Goal: Task Accomplishment & Management: Manage account settings

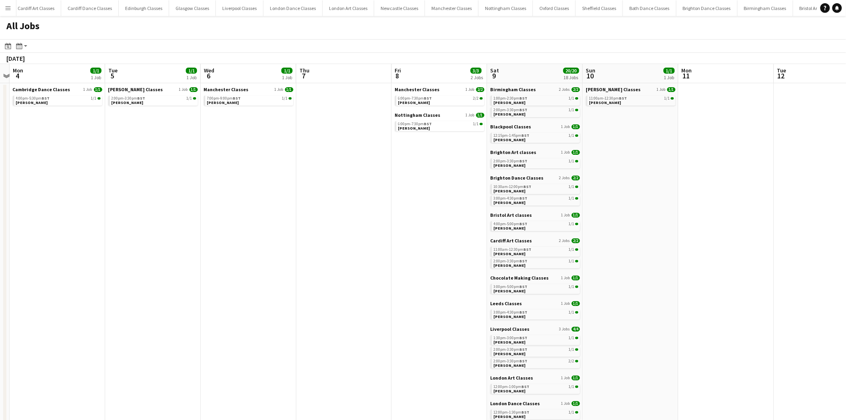
scroll to position [0, 269]
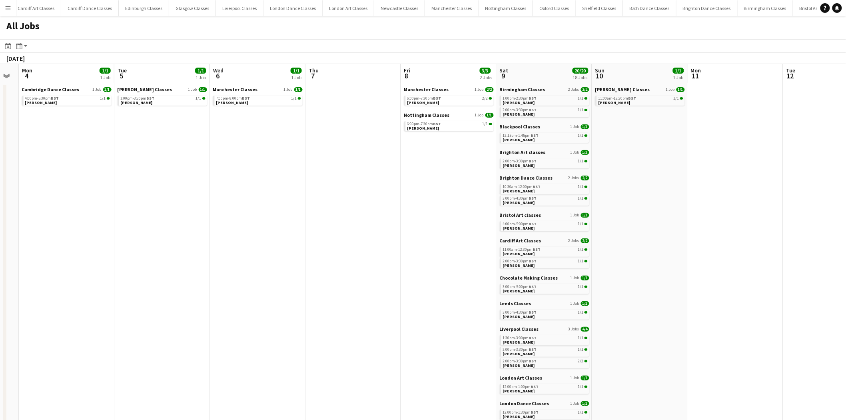
drag, startPoint x: 604, startPoint y: 198, endPoint x: 110, endPoint y: 173, distance: 494.4
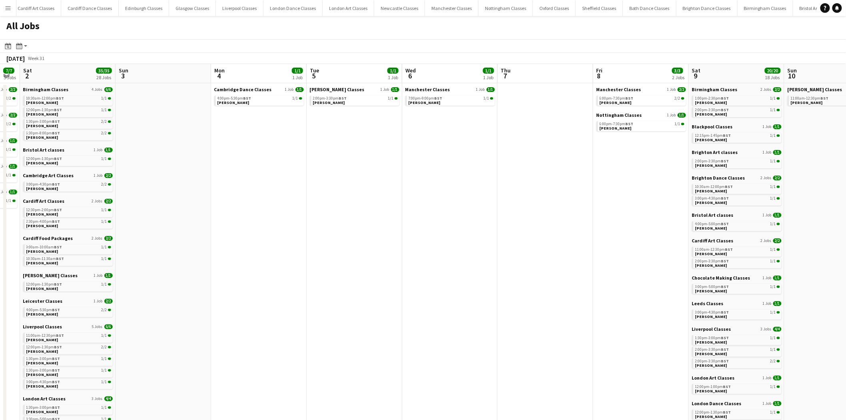
drag, startPoint x: 126, startPoint y: 162, endPoint x: 417, endPoint y: 184, distance: 291.9
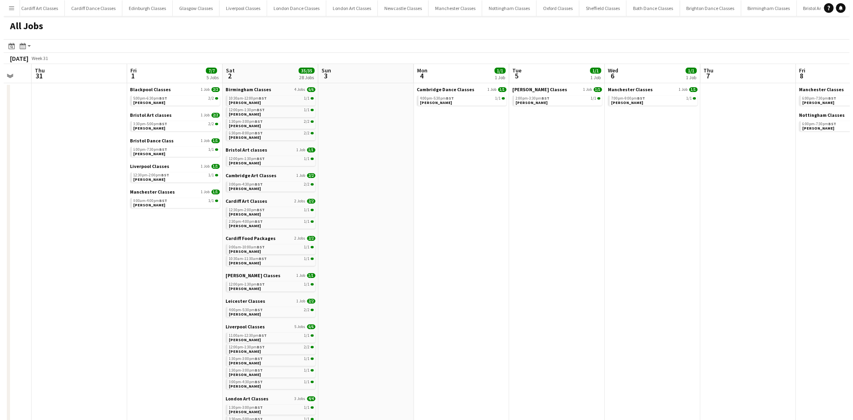
scroll to position [0, 192]
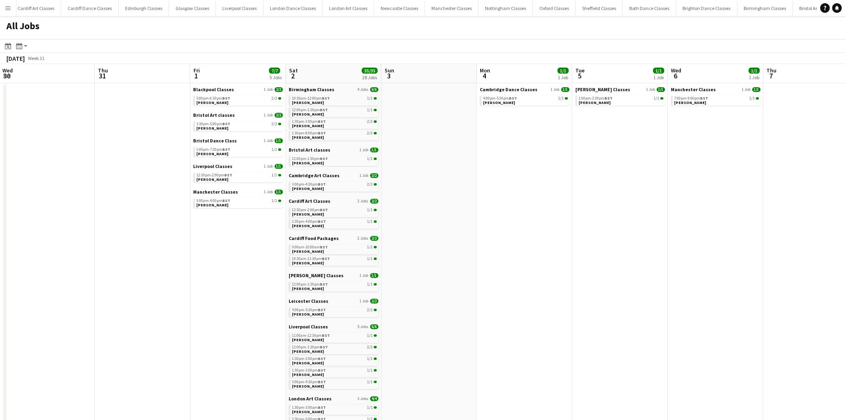
drag, startPoint x: 190, startPoint y: 172, endPoint x: 455, endPoint y: 182, distance: 264.8
click at [11, 10] on app-icon "Menu" at bounding box center [8, 8] width 6 height 6
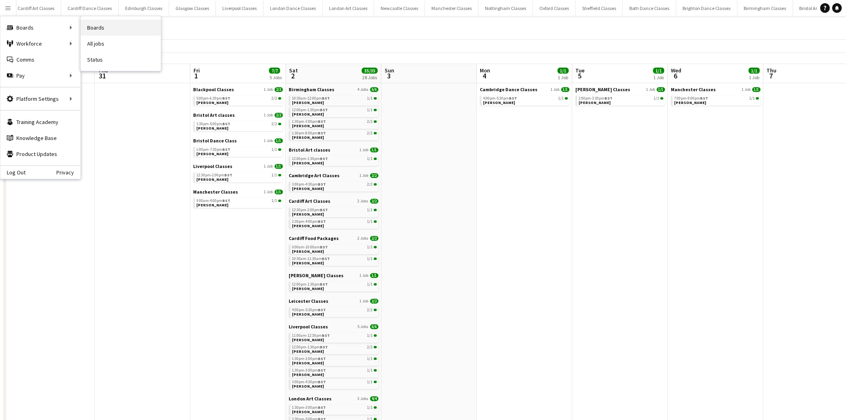
click at [129, 34] on link "Boards" at bounding box center [121, 28] width 80 height 16
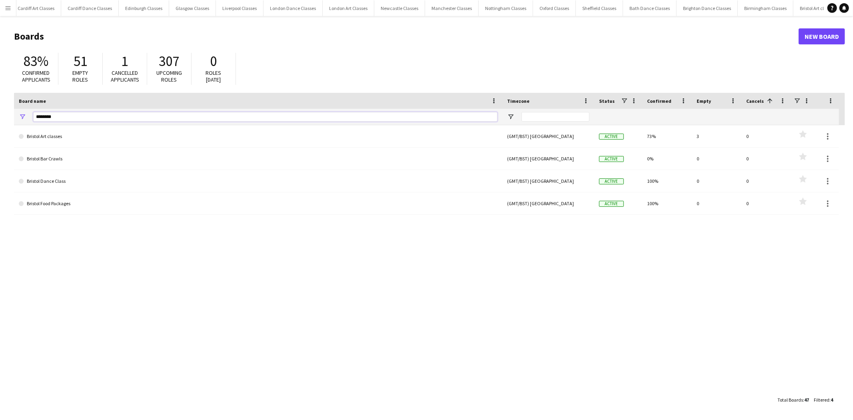
click at [123, 112] on input "*******" at bounding box center [265, 117] width 464 height 10
type input "*"
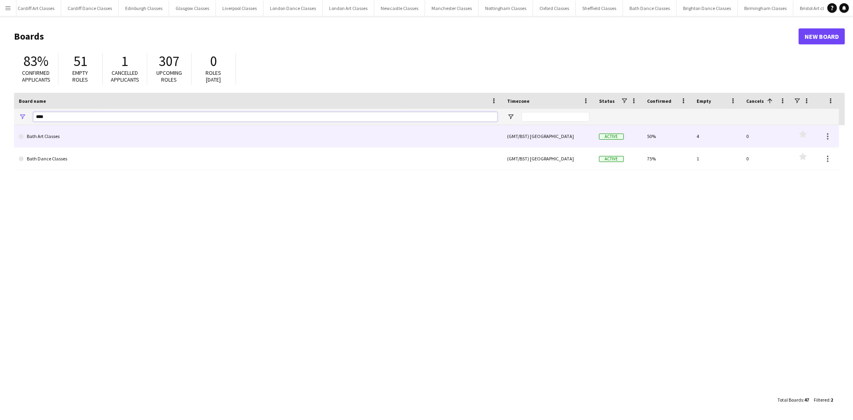
type input "****"
click at [101, 141] on link "Bath Art Classes" at bounding box center [258, 136] width 479 height 22
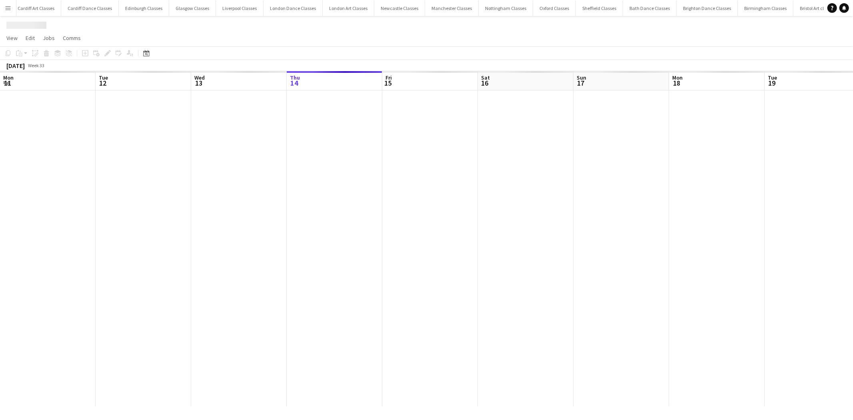
scroll to position [0, 176]
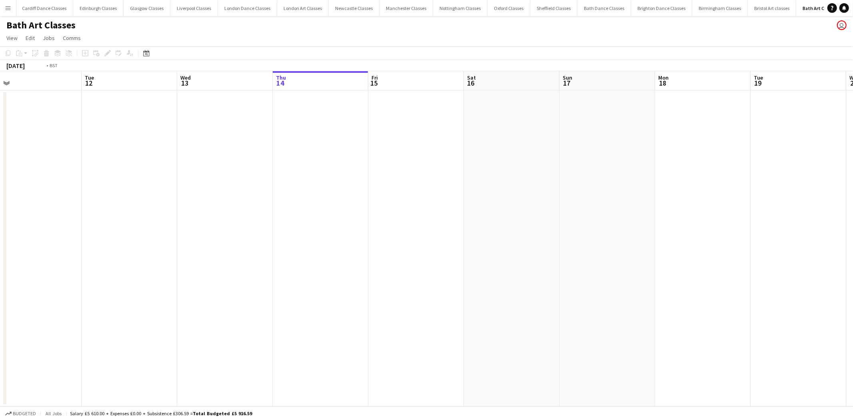
drag, startPoint x: 321, startPoint y: 203, endPoint x: 725, endPoint y: 241, distance: 405.6
click at [726, 241] on app-calendar-viewport "Sat 9 Sun 10 Mon 11 Tue 12 Wed 13 Thu 14 Fri 15 Sat 16 Sun 17 Mon 18 Tue 19 Wed…" at bounding box center [426, 238] width 853 height 335
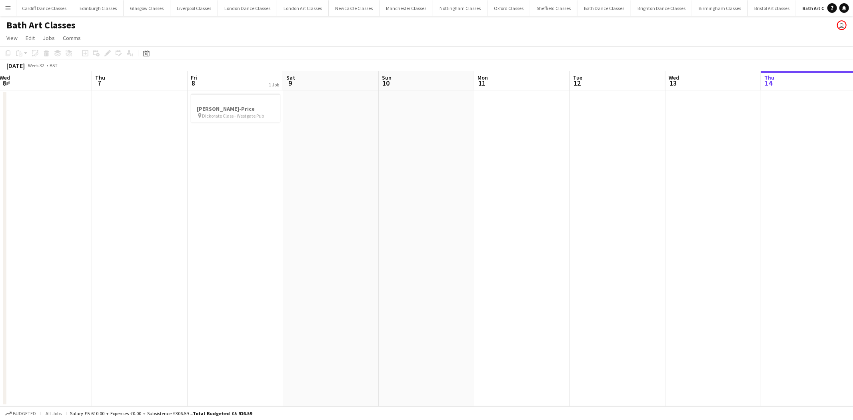
scroll to position [0, 176]
drag, startPoint x: 204, startPoint y: 182, endPoint x: 329, endPoint y: 190, distance: 125.0
click at [329, 190] on app-calendar-viewport "Mon 4 Tue 5 Wed 6 Thu 7 Fri 8 1 Job Sat 9 Sun 10 Mon 11 Tue 12 Wed 13 Thu 14 Fr…" at bounding box center [426, 238] width 853 height 335
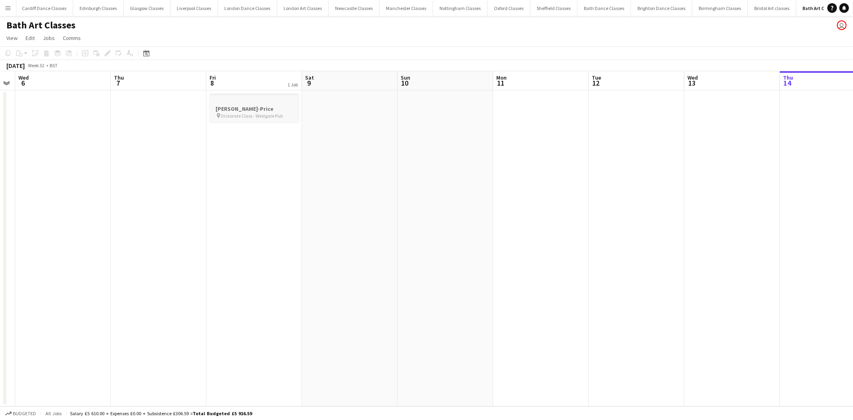
click at [249, 109] on h3 "[PERSON_NAME]-Price" at bounding box center [254, 108] width 90 height 7
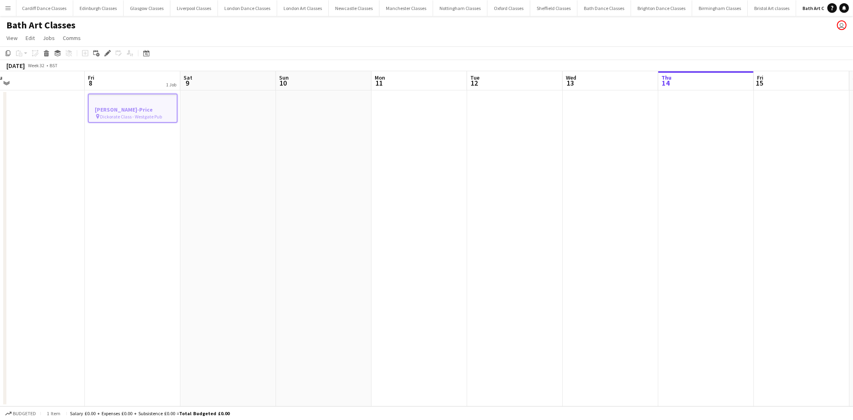
drag, startPoint x: 561, startPoint y: 154, endPoint x: 164, endPoint y: 154, distance: 396.6
click at [164, 154] on app-calendar-viewport "Mon 4 Tue 5 Wed 6 Thu 7 Fri 8 1 Job Sat 9 Sun 10 Mon 11 Tue 12 Wed 13 Thu 14 Fr…" at bounding box center [426, 238] width 853 height 335
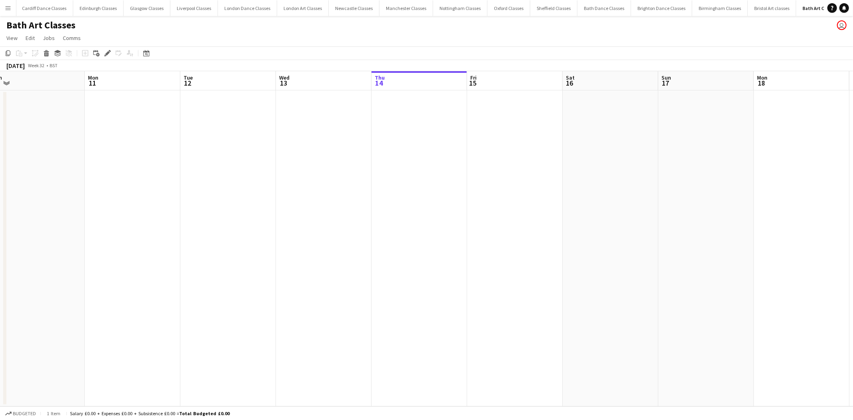
click at [13, 8] on button "Menu" at bounding box center [8, 8] width 16 height 16
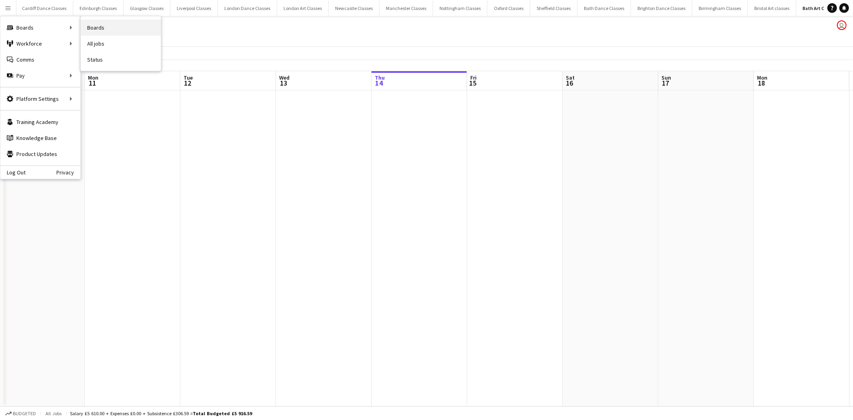
click at [112, 29] on link "Boards" at bounding box center [121, 28] width 80 height 16
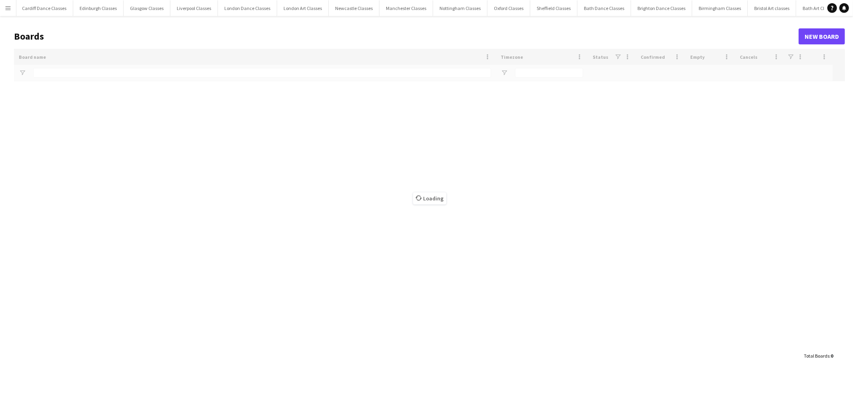
type input "****"
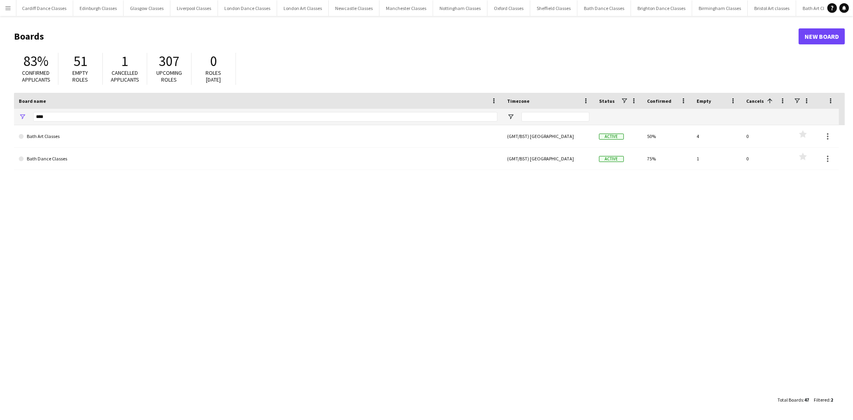
click at [6, 10] on app-icon "Menu" at bounding box center [8, 8] width 6 height 6
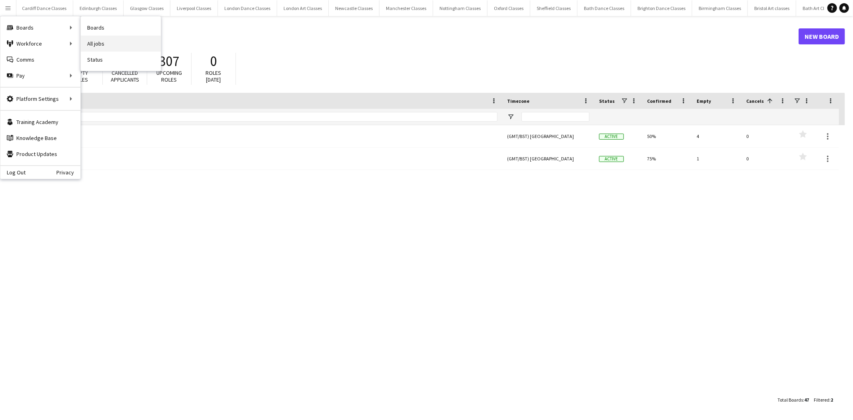
click at [98, 44] on link "All jobs" at bounding box center [121, 44] width 80 height 16
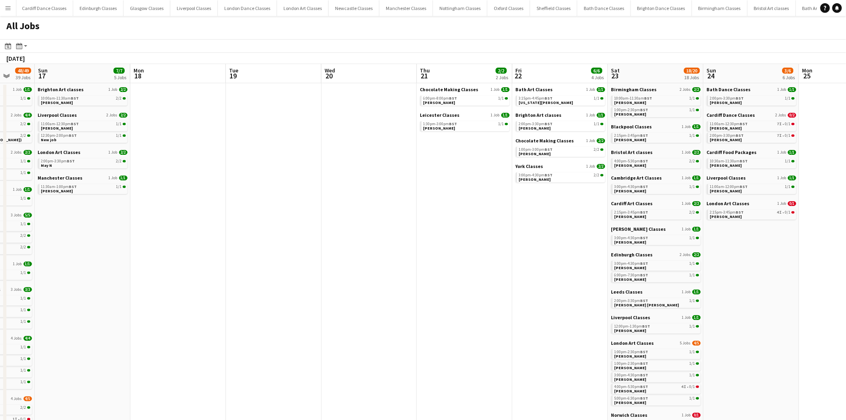
scroll to position [0, 219]
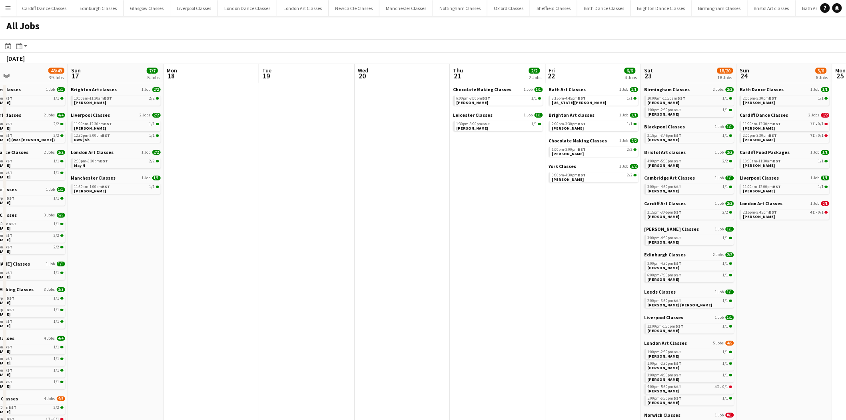
click at [66, 229] on app-all-jobs "All Jobs Date picker [DATE] [DATE] [DATE] M [DATE] T [DATE] W [DATE] T [DATE] F…" at bounding box center [423, 410] width 846 height 788
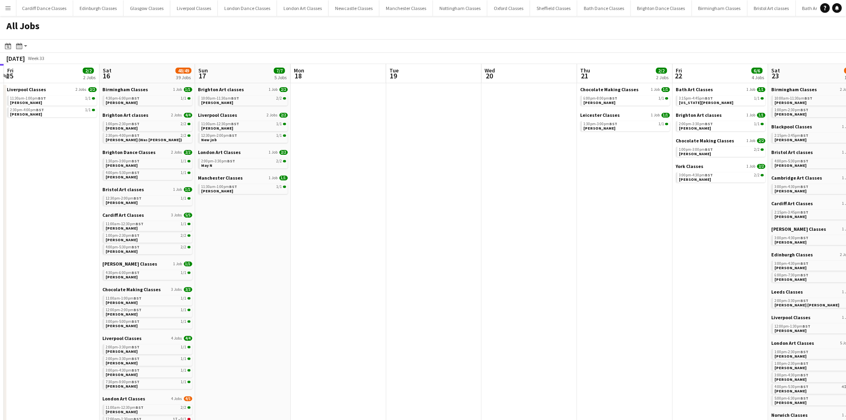
drag, startPoint x: 238, startPoint y: 239, endPoint x: 556, endPoint y: 241, distance: 318.2
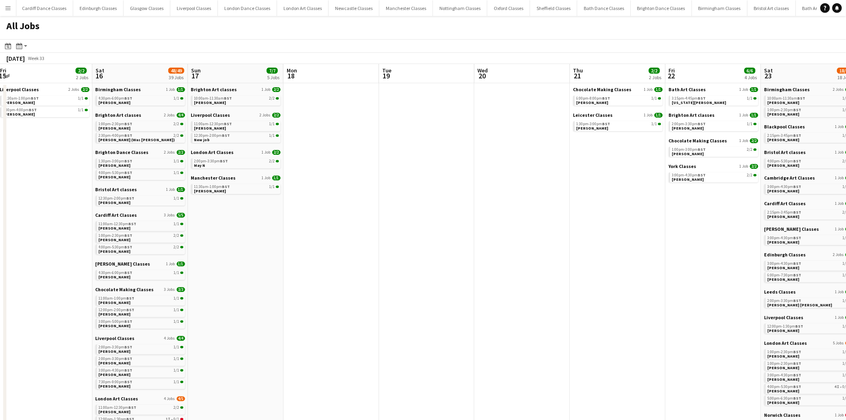
drag, startPoint x: 261, startPoint y: 233, endPoint x: 379, endPoint y: 240, distance: 118.1
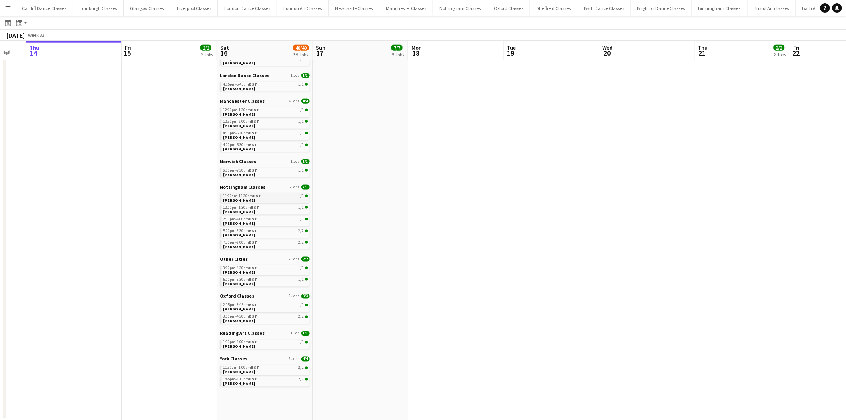
scroll to position [220, 0]
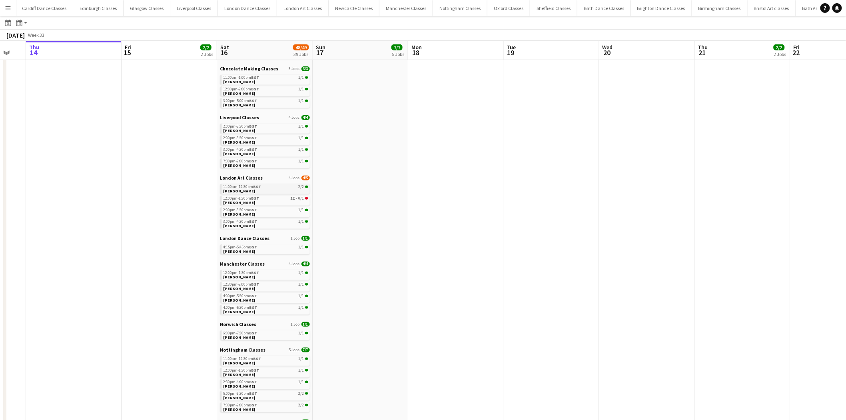
click at [239, 185] on span "11:00am-12:30pm BST" at bounding box center [242, 187] width 38 height 4
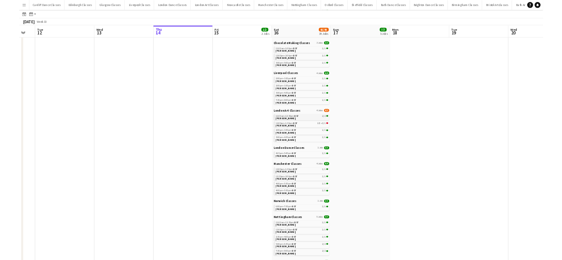
scroll to position [0, 165]
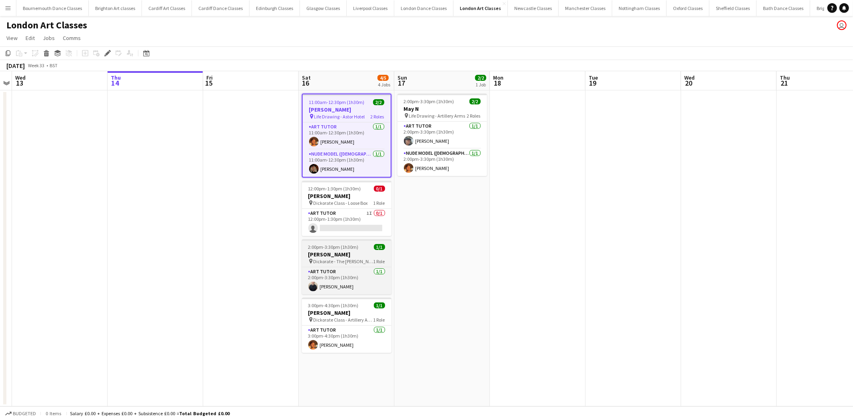
click at [317, 249] on span "2:00pm-3:30pm (1h30m)" at bounding box center [333, 247] width 50 height 6
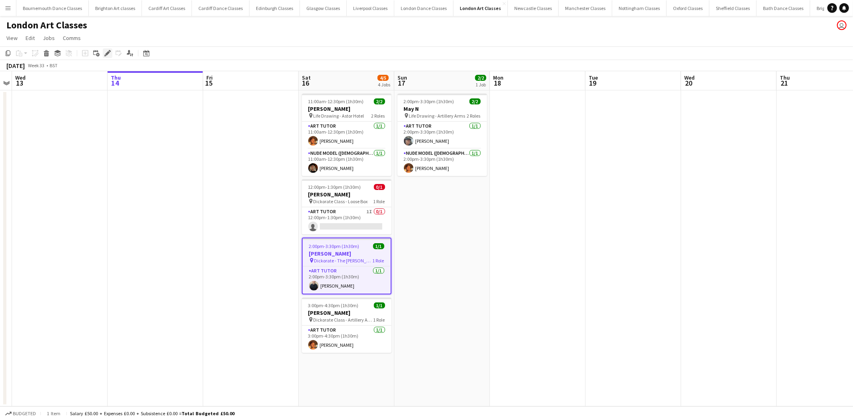
click at [105, 52] on icon "Edit" at bounding box center [107, 53] width 6 height 6
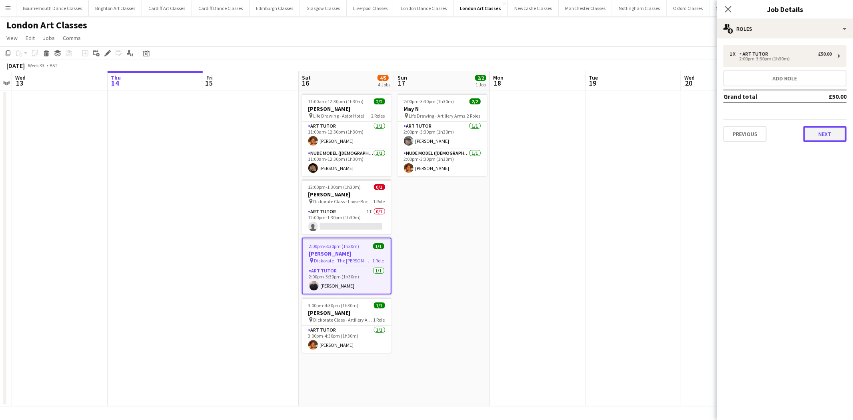
click at [818, 133] on button "Next" at bounding box center [824, 134] width 43 height 16
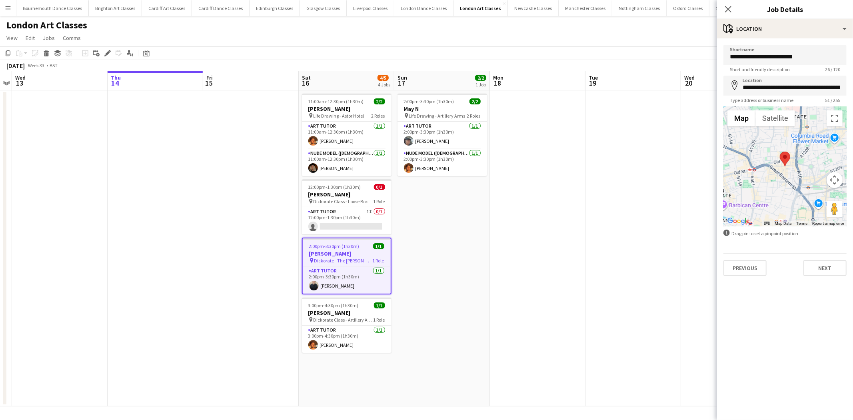
click at [497, 193] on app-date-cell at bounding box center [538, 248] width 96 height 316
